Goal: Information Seeking & Learning: Learn about a topic

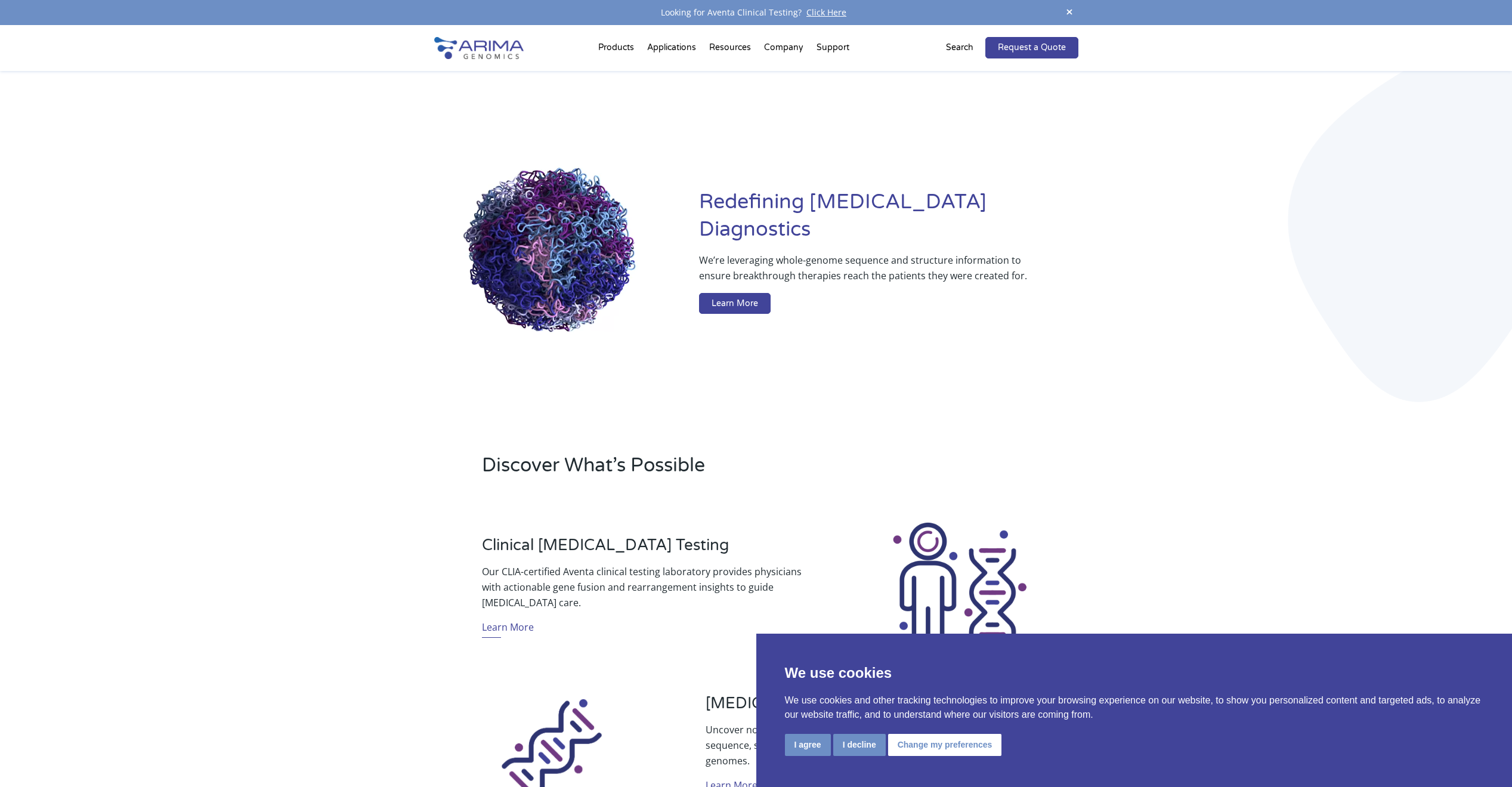
click at [1047, 351] on div "Redefining Cancer Diagnostics We’re leveraging whole-genome sequence and struct…" at bounding box center [755, 253] width 644 height 366
click at [814, 738] on button "I agree" at bounding box center [808, 744] width 46 height 22
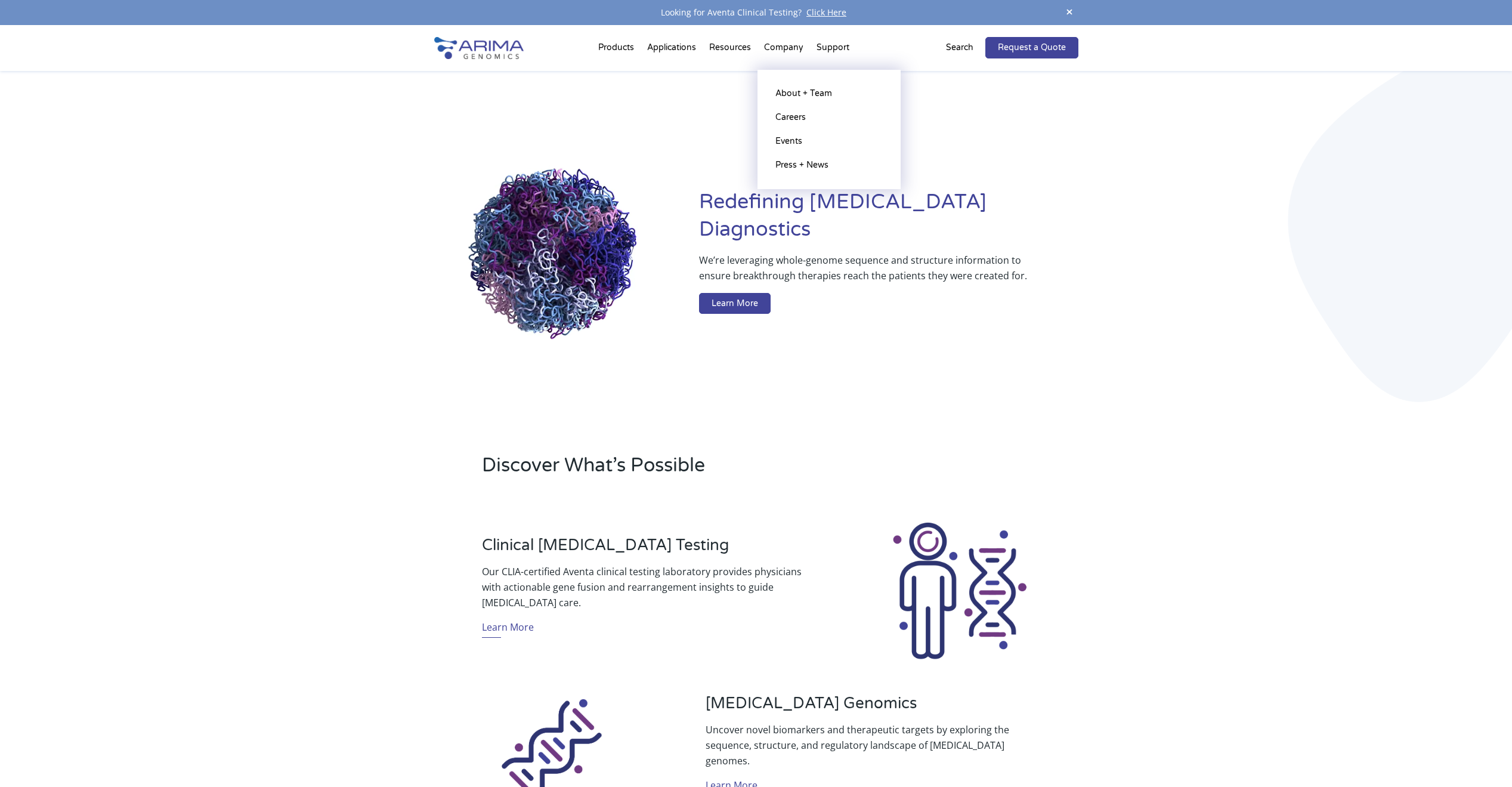
click at [787, 45] on li "Company About + Team Careers Events Press + News" at bounding box center [783, 50] width 53 height 40
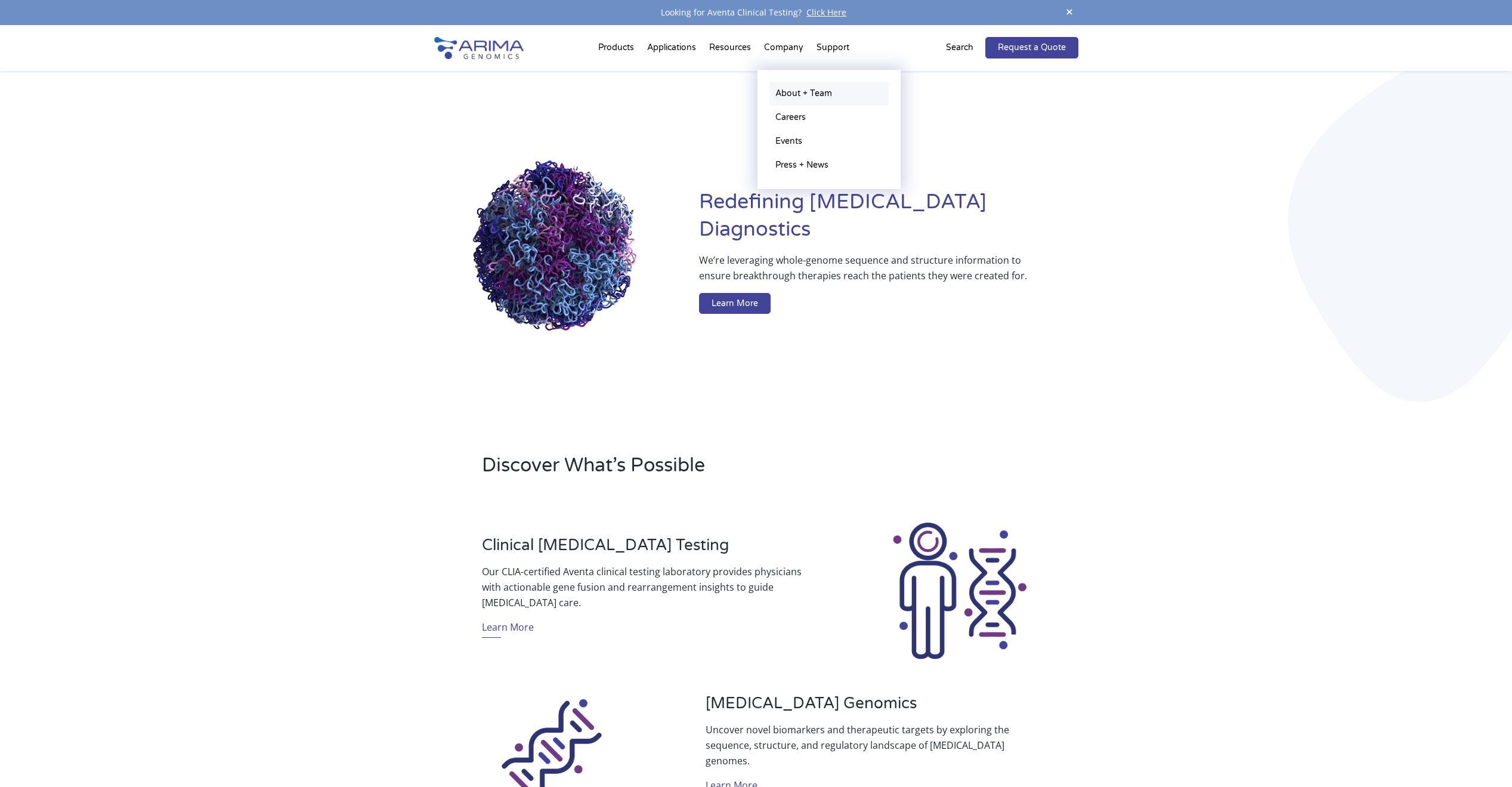
click at [804, 97] on link "About + Team" at bounding box center [829, 93] width 119 height 24
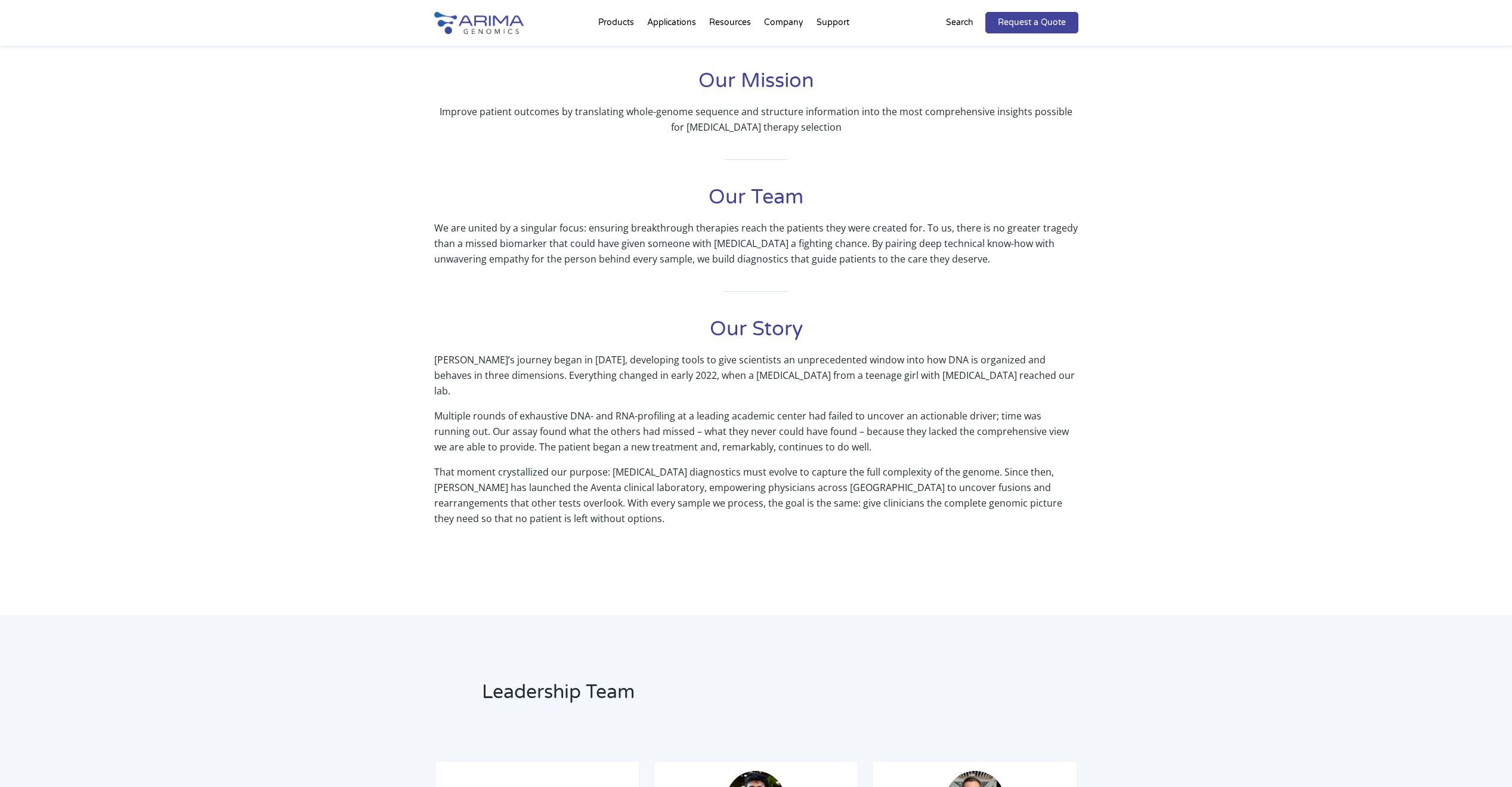
scroll to position [238, 0]
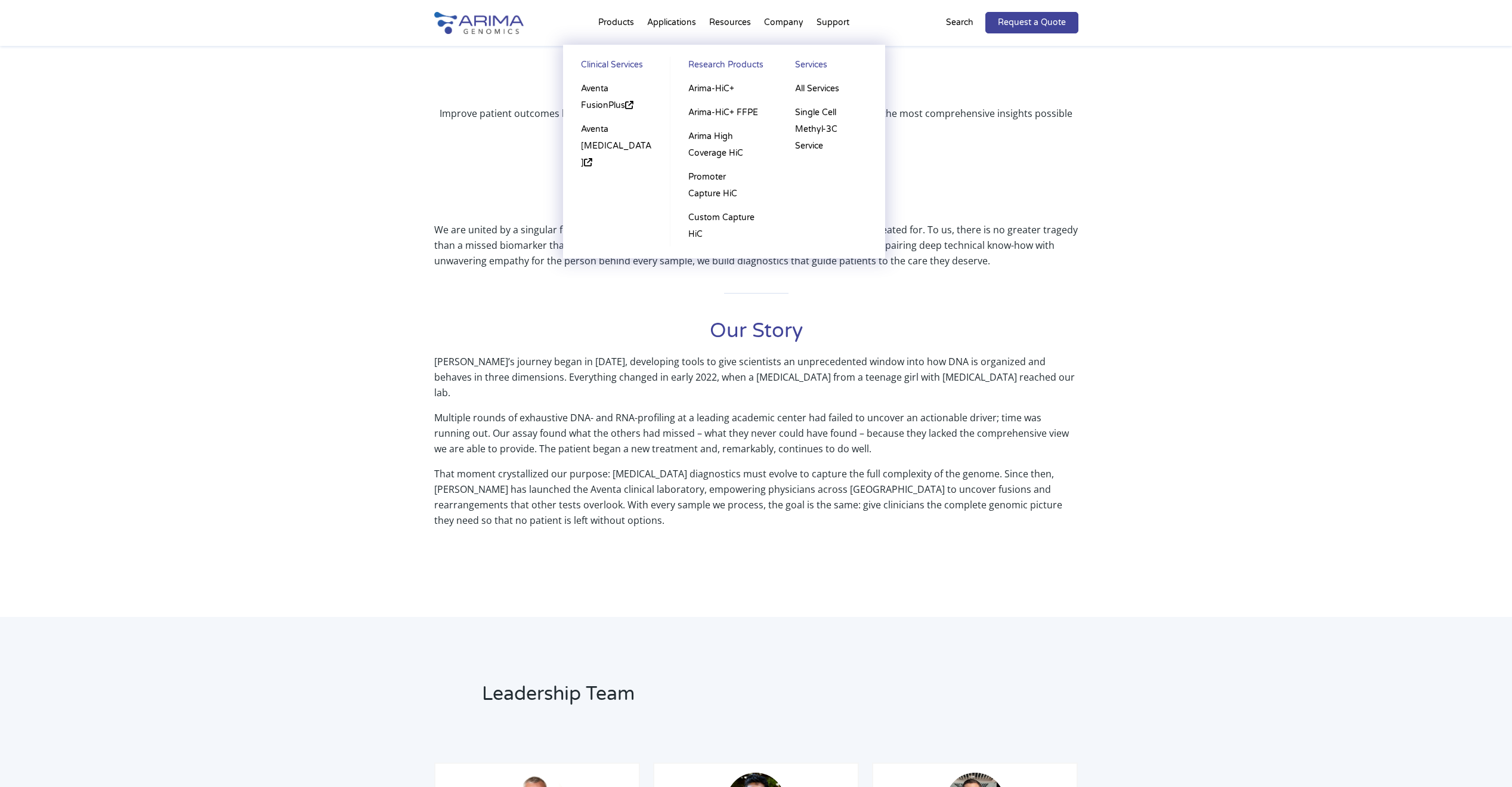
click at [744, 66] on link "Research Products" at bounding box center [723, 66] width 83 height 20
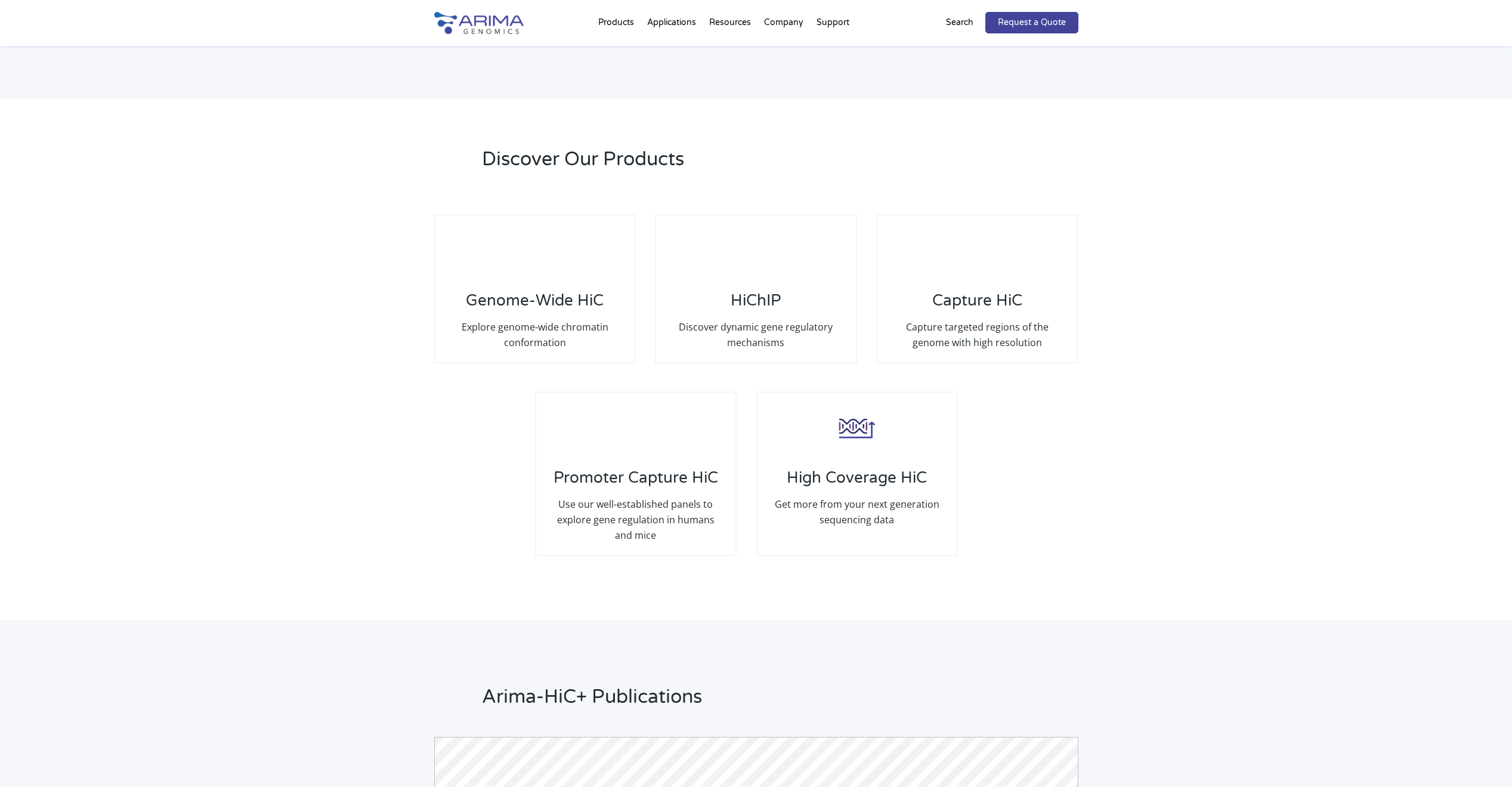
scroll to position [2105, 0]
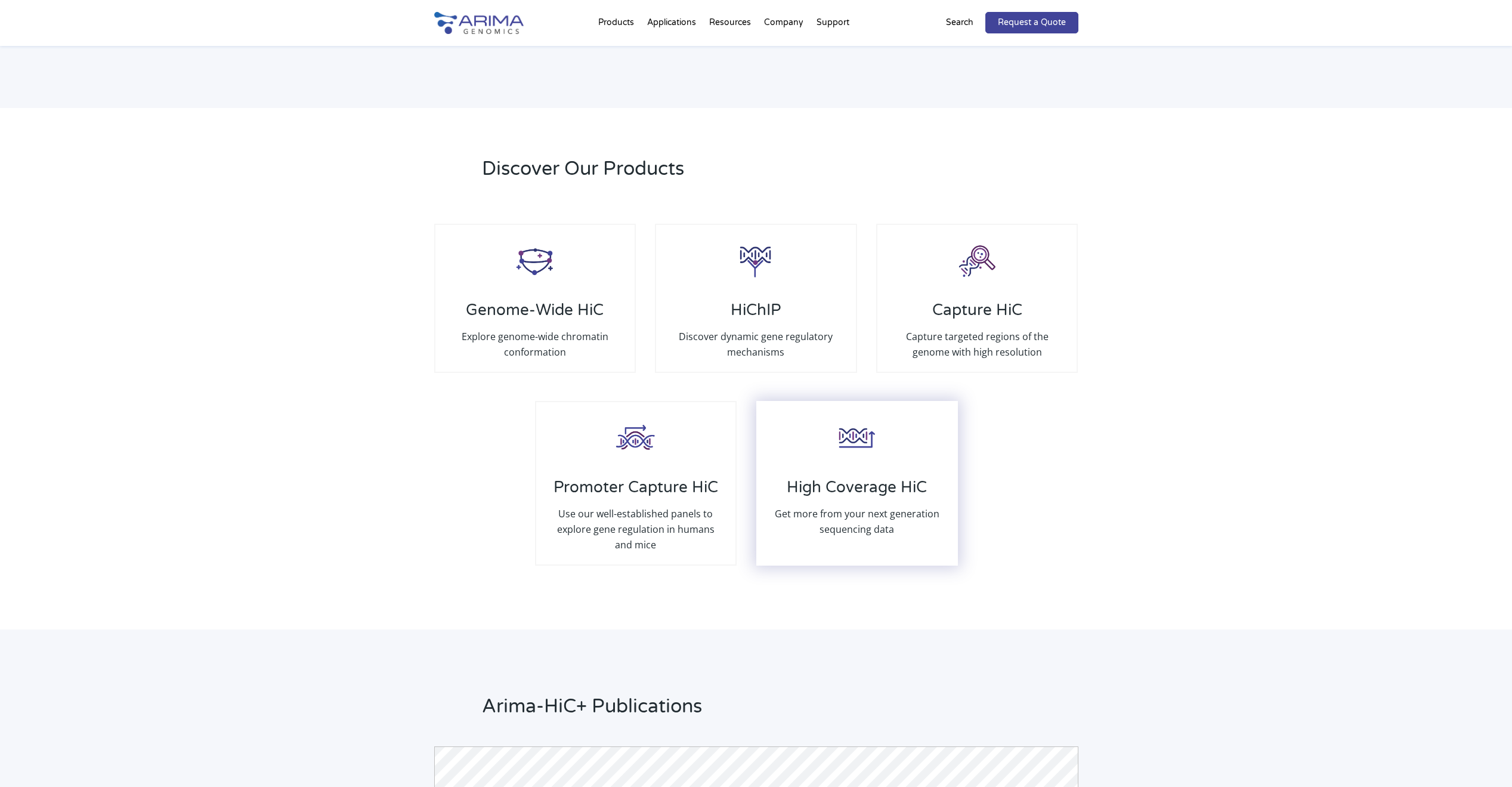
click at [886, 478] on h3 "High Coverage HiC" at bounding box center [857, 491] width 176 height 28
